Goal: Check status: Check status

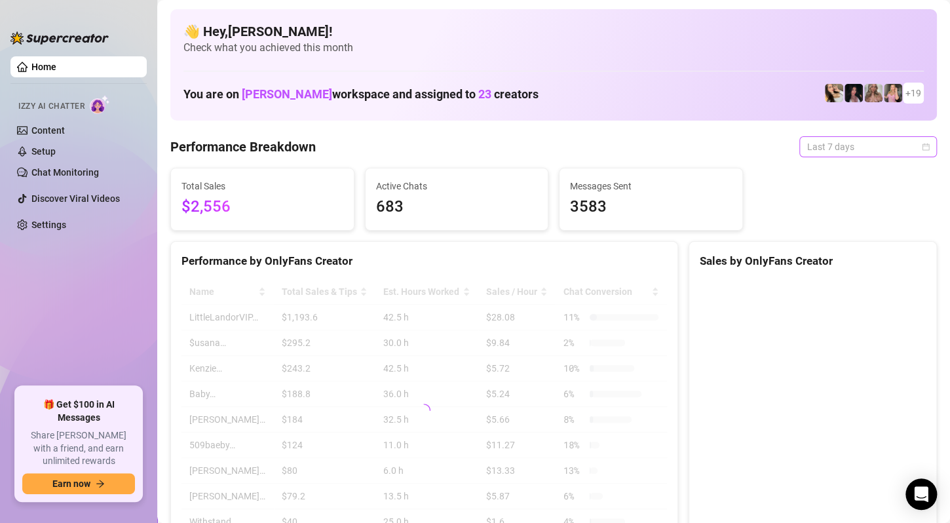
click at [896, 144] on span "Last 7 days" at bounding box center [868, 147] width 122 height 20
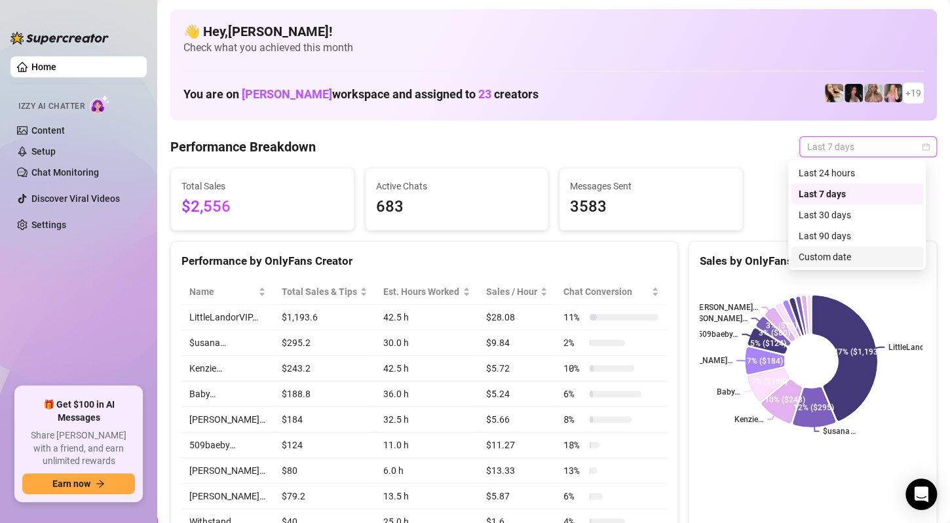
click at [836, 253] on div "Custom date" at bounding box center [857, 257] width 117 height 14
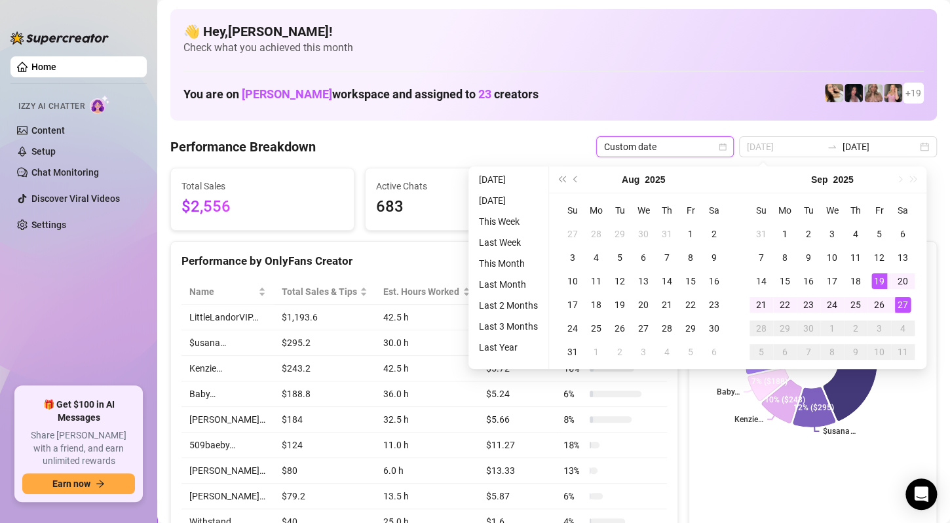
type input "[DATE]"
click at [900, 301] on div "27" at bounding box center [903, 305] width 16 height 16
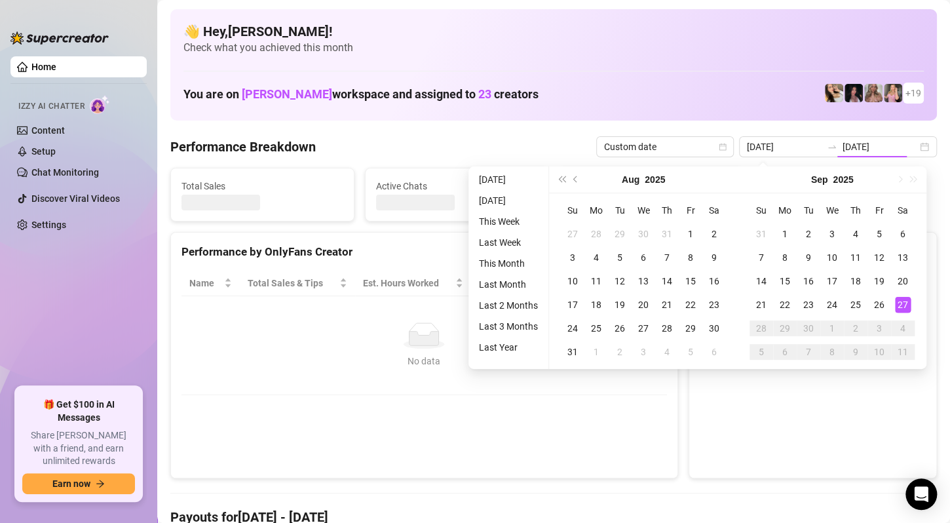
type input "[DATE]"
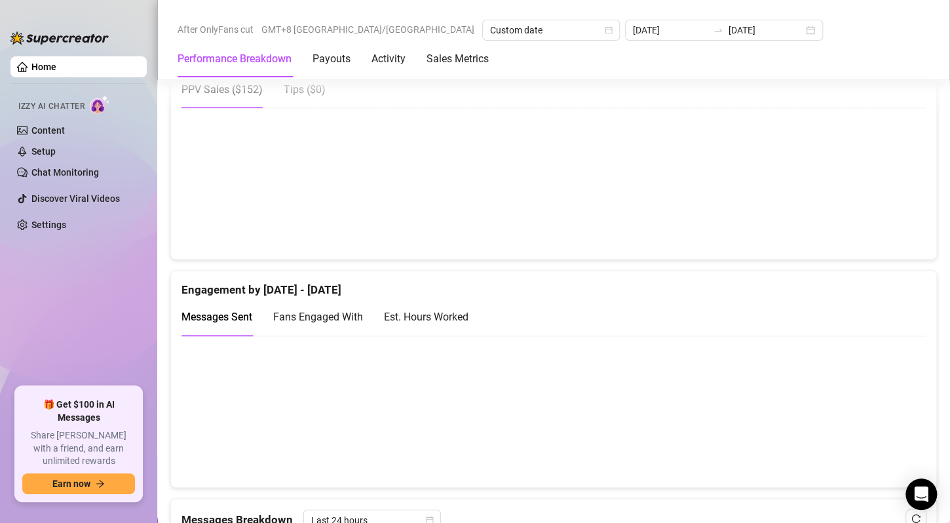
scroll to position [721, 0]
